Goal: Task Accomplishment & Management: Manage account settings

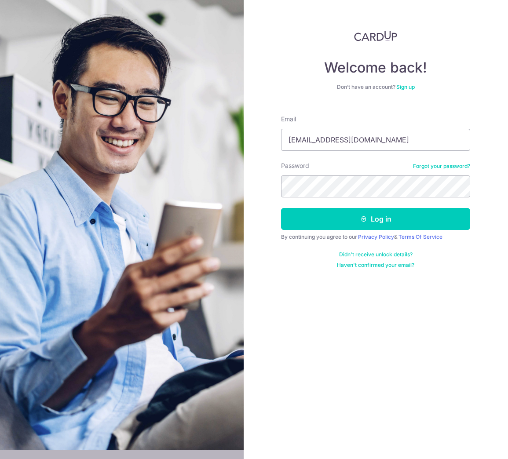
click at [336, 223] on button "Log in" at bounding box center [375, 219] width 189 height 22
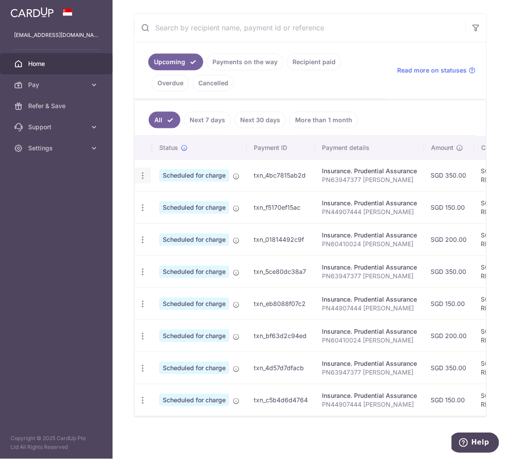
click at [141, 171] on icon "button" at bounding box center [142, 175] width 9 height 9
click at [155, 189] on link "Update payment" at bounding box center [180, 199] width 91 height 21
radio input "true"
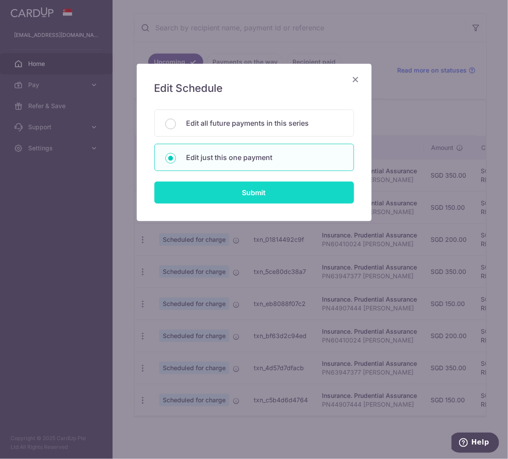
click at [217, 190] on input "Submit" at bounding box center [254, 193] width 200 height 22
radio input "true"
type input "350.00"
type input "17/10/2025"
type input "PN63947377 Justine Lee Shi Min"
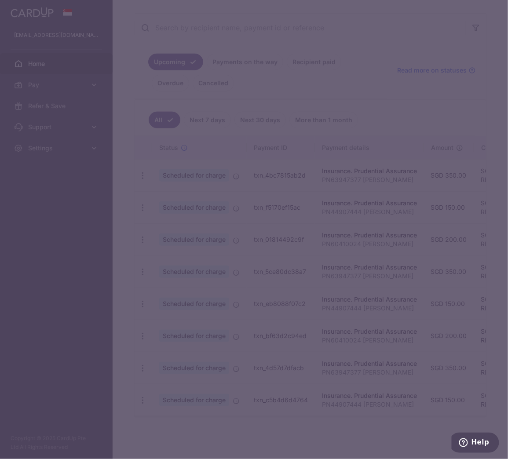
type input "REC185"
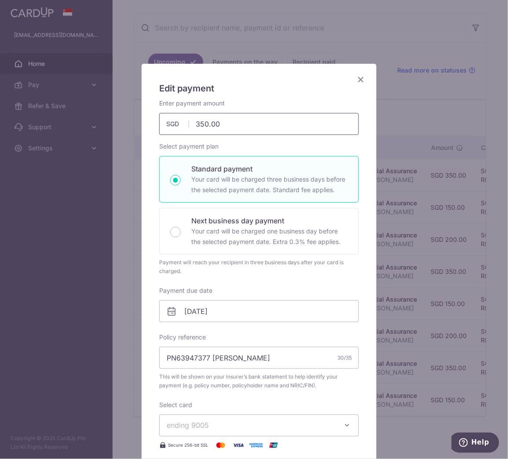
drag, startPoint x: 224, startPoint y: 128, endPoint x: 189, endPoint y: 126, distance: 35.2
click at [189, 126] on input "350.00" at bounding box center [259, 124] width 200 height 22
type input "332.15"
click at [353, 268] on div "Payment will reach your recipient in three business days after your card is cha…" at bounding box center [259, 267] width 200 height 18
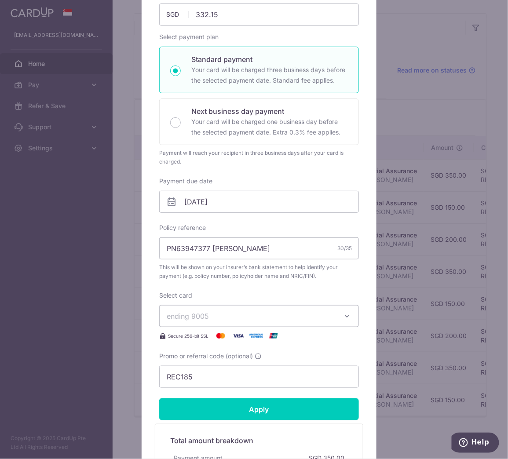
scroll to position [220, 0]
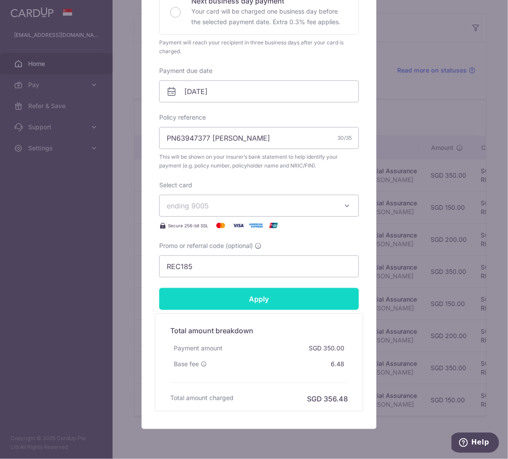
click at [264, 294] on input "Apply" at bounding box center [259, 299] width 200 height 22
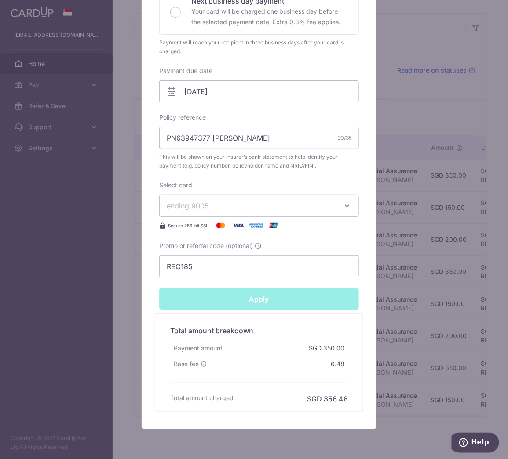
type input "Successfully Applied"
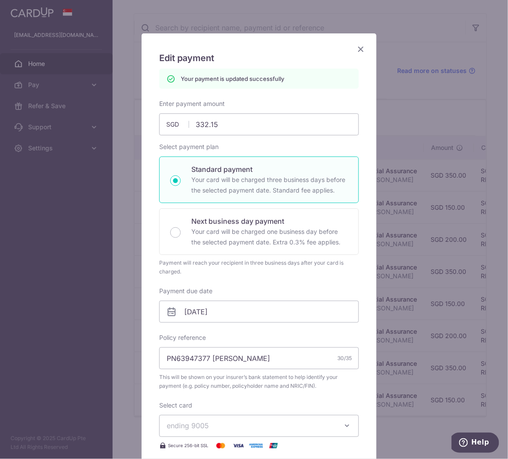
click at [355, 51] on icon "Close" at bounding box center [360, 49] width 11 height 11
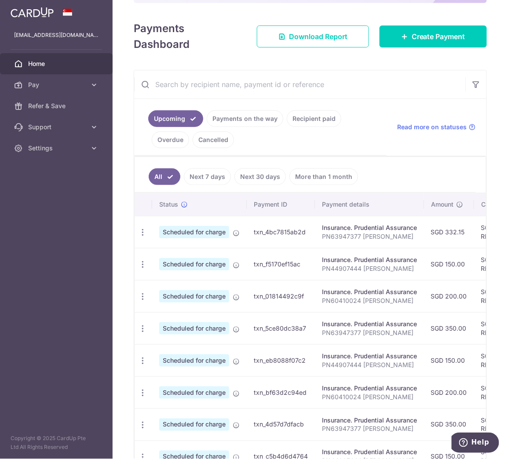
scroll to position [175, 0]
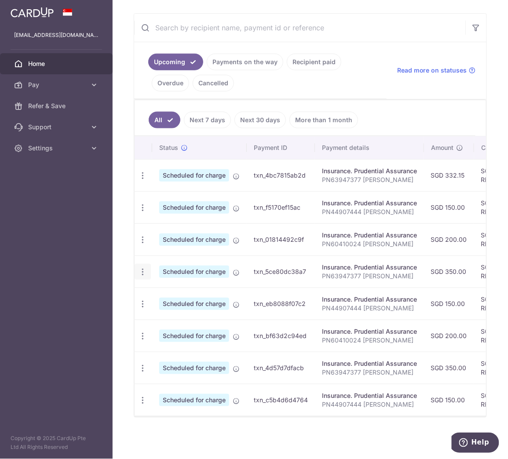
click at [143, 267] on icon "button" at bounding box center [142, 271] width 9 height 9
click at [176, 291] on span "Update payment" at bounding box center [190, 296] width 60 height 11
radio input "true"
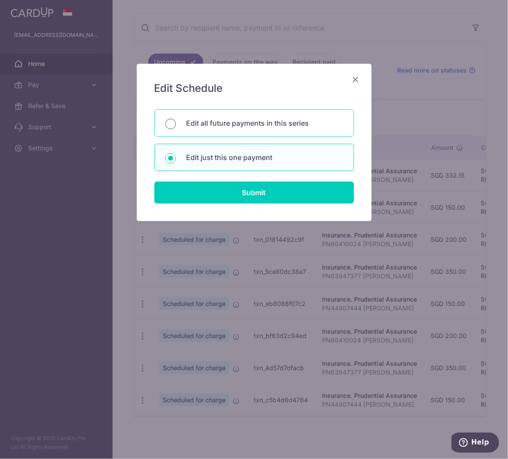
click at [172, 124] on input "Edit all future payments in this series" at bounding box center [170, 124] width 11 height 11
radio input "true"
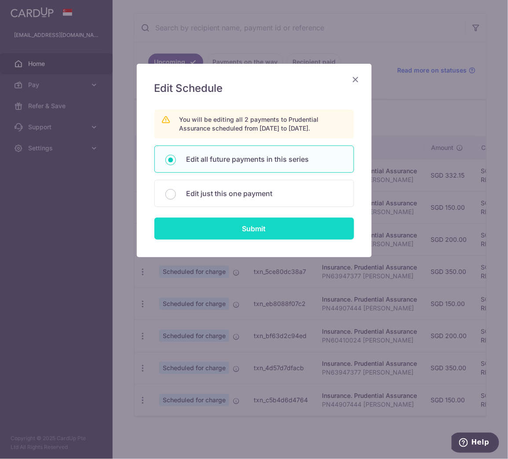
click at [247, 230] on input "Submit" at bounding box center [254, 229] width 200 height 22
radio input "true"
type input "350.00"
type input "PN63947377 [PERSON_NAME]"
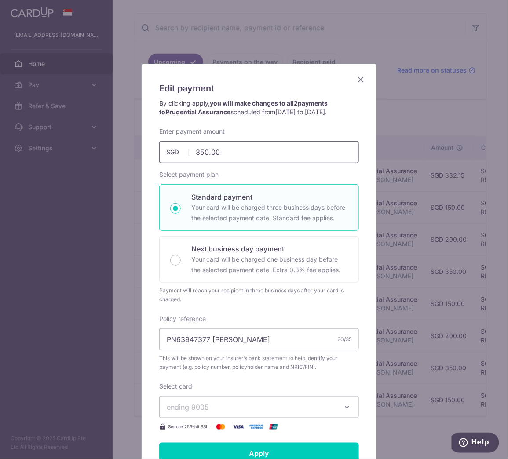
drag, startPoint x: 231, startPoint y: 156, endPoint x: 181, endPoint y: 150, distance: 50.9
click at [181, 150] on div "350.00 350.00 SGD" at bounding box center [259, 152] width 200 height 22
type input "337.83"
click at [360, 179] on div "Edit payment By clicking apply, you will make changes to all 2 payments to Prud…" at bounding box center [259, 330] width 235 height 533
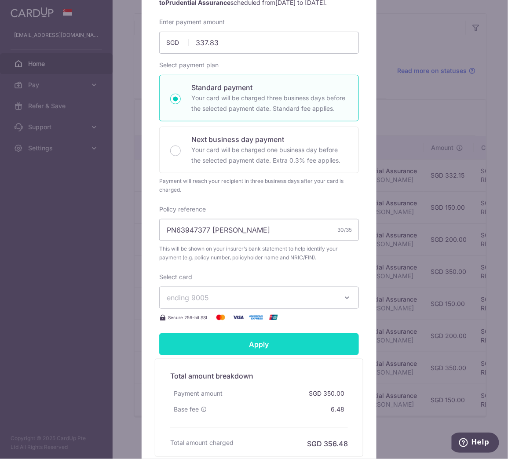
click at [262, 337] on input "Apply" at bounding box center [259, 344] width 200 height 22
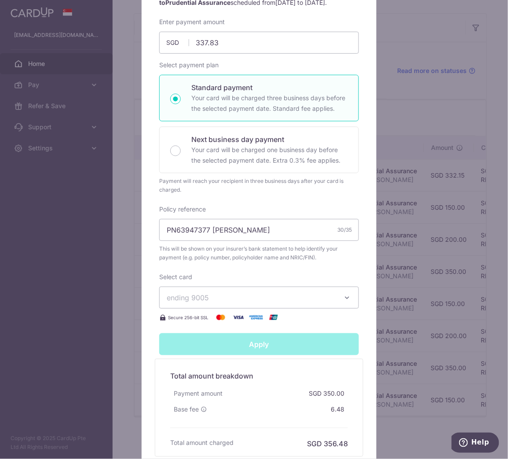
type input "Successfully Applied"
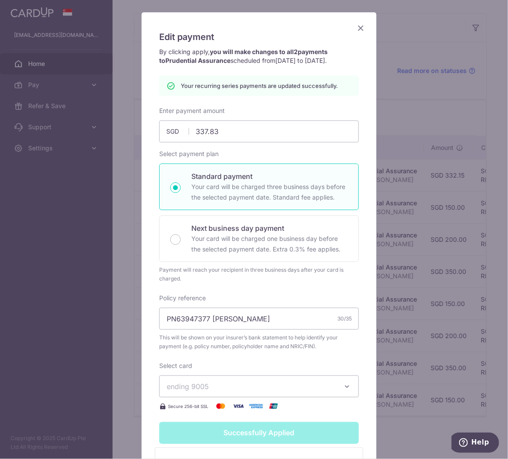
scroll to position [13, 0]
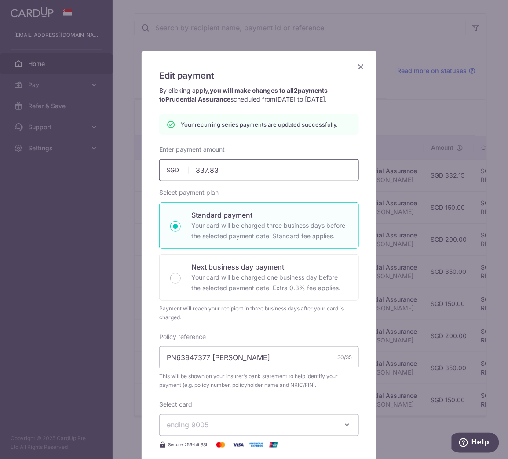
click at [229, 173] on input "337.83" at bounding box center [259, 170] width 200 height 22
type input "337.5"
type input "Apply"
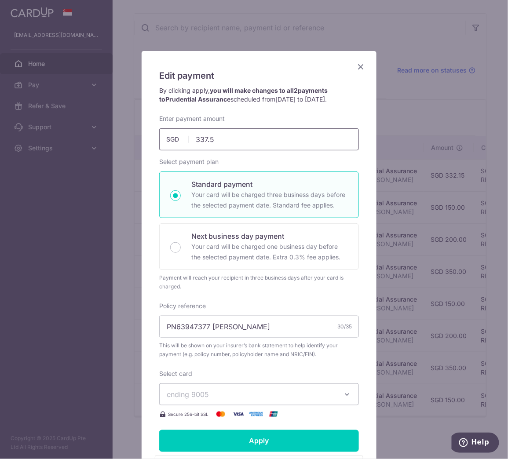
type input "337.56"
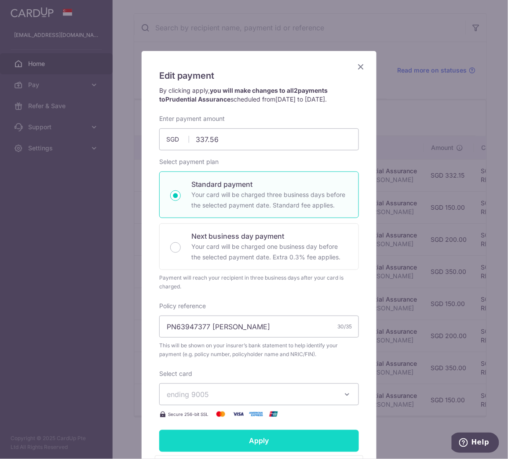
click at [276, 442] on input "Apply" at bounding box center [259, 441] width 200 height 22
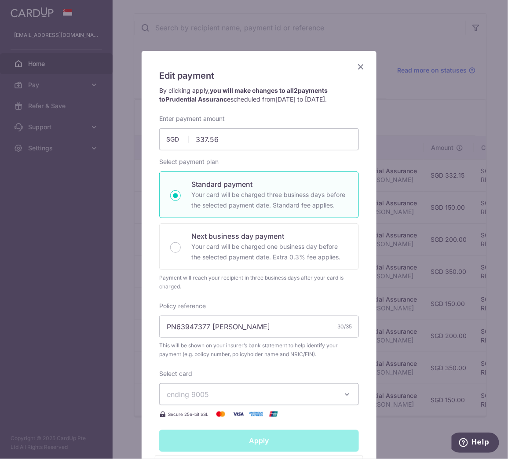
type input "Successfully Applied"
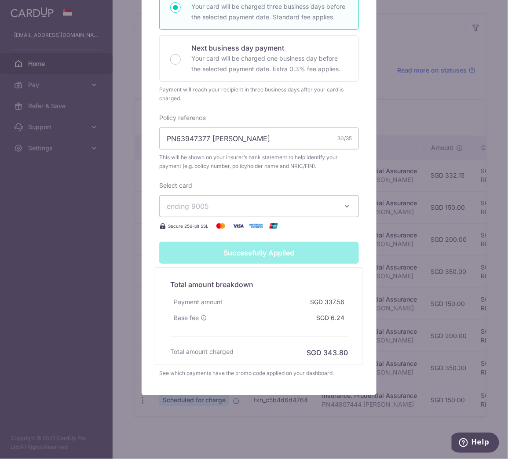
scroll to position [0, 0]
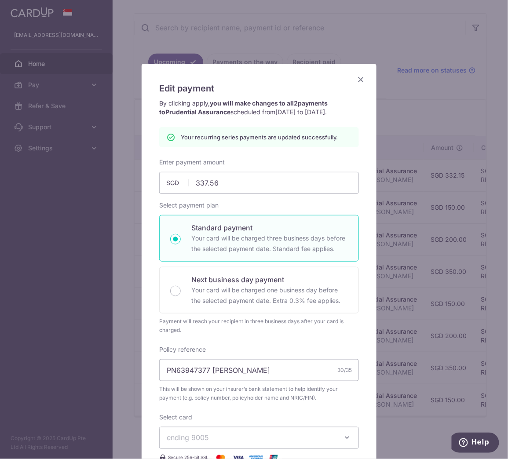
click at [356, 81] on icon "Close" at bounding box center [360, 79] width 11 height 11
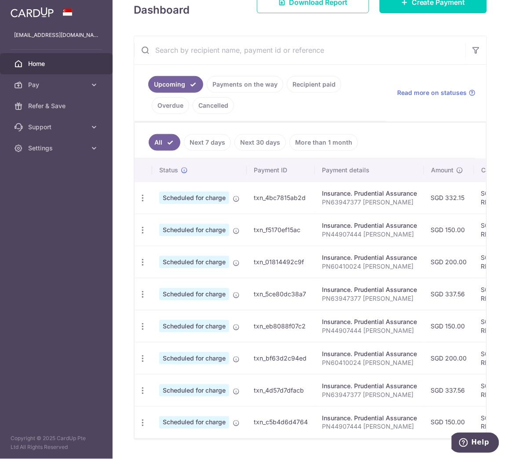
scroll to position [175, 0]
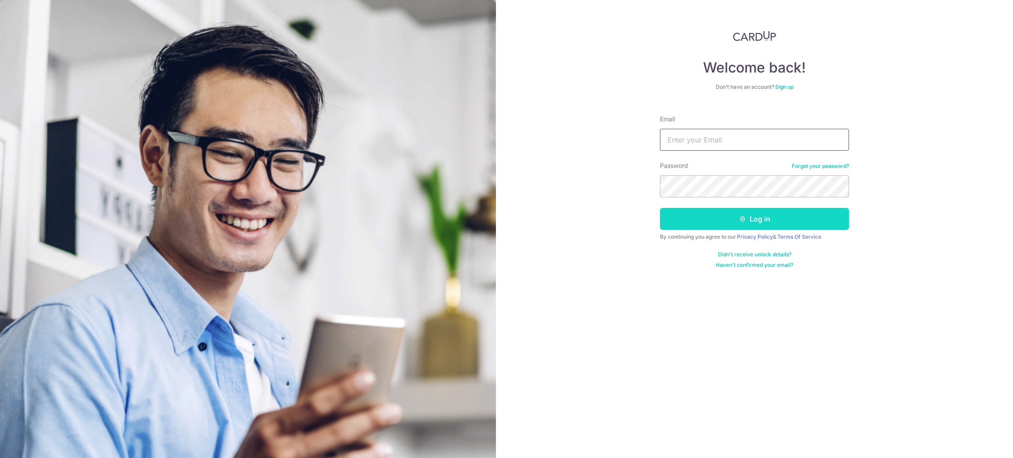
type input "[EMAIL_ADDRESS][DOMAIN_NAME]"
click at [762, 211] on button "Log in" at bounding box center [754, 219] width 189 height 22
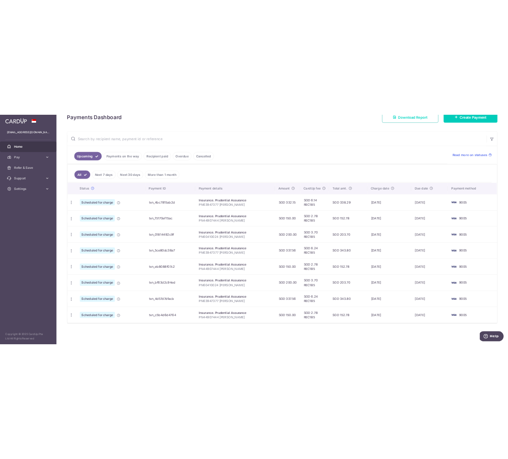
scroll to position [135, 0]
